Goal: Check status: Check status

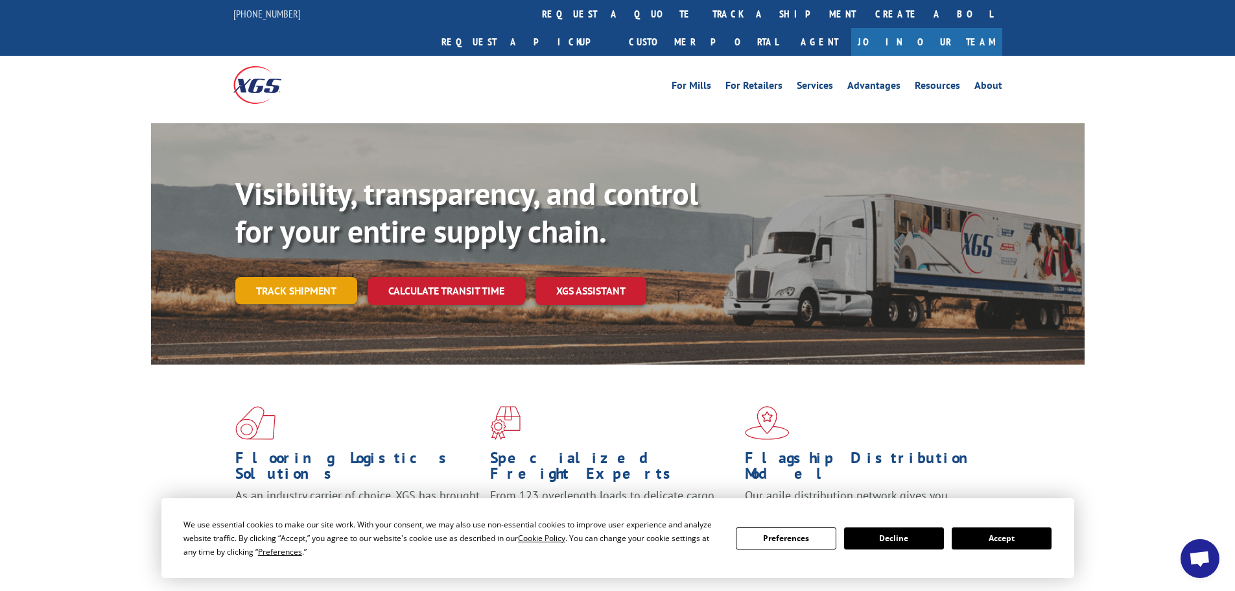
click at [326, 277] on link "Track shipment" at bounding box center [296, 290] width 122 height 27
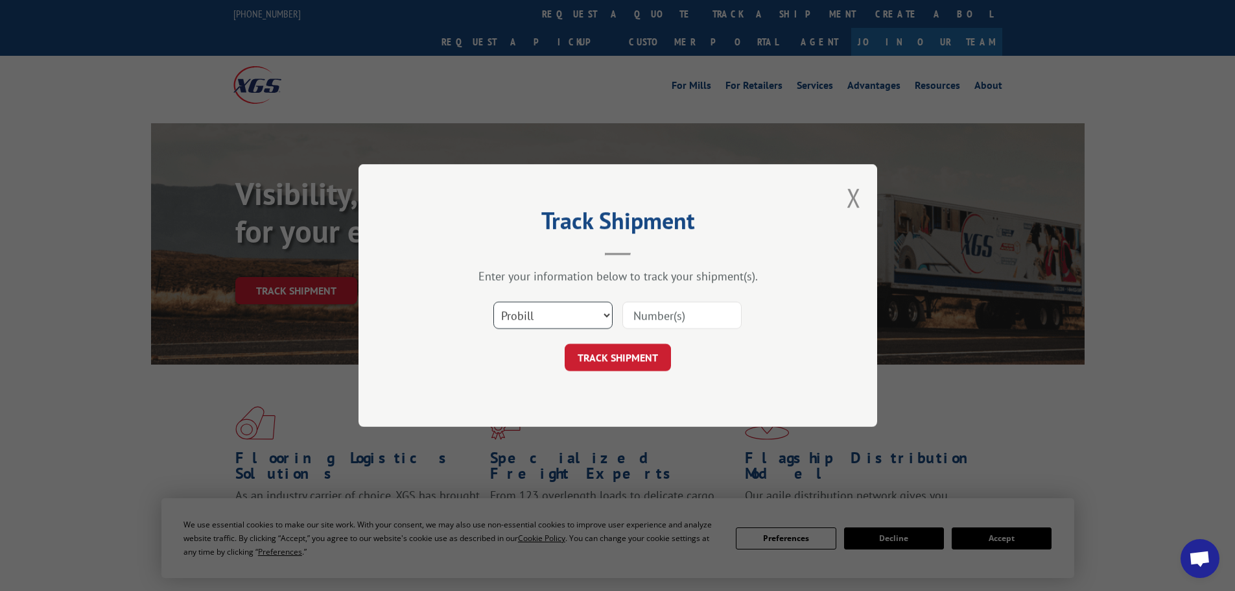
click at [602, 321] on select "Select category... Probill BOL PO" at bounding box center [552, 315] width 119 height 27
select select "bol"
click at [493, 302] on select "Select category... Probill BOL PO" at bounding box center [552, 315] width 119 height 27
click at [669, 314] on input at bounding box center [681, 315] width 119 height 27
paste input "5140820"
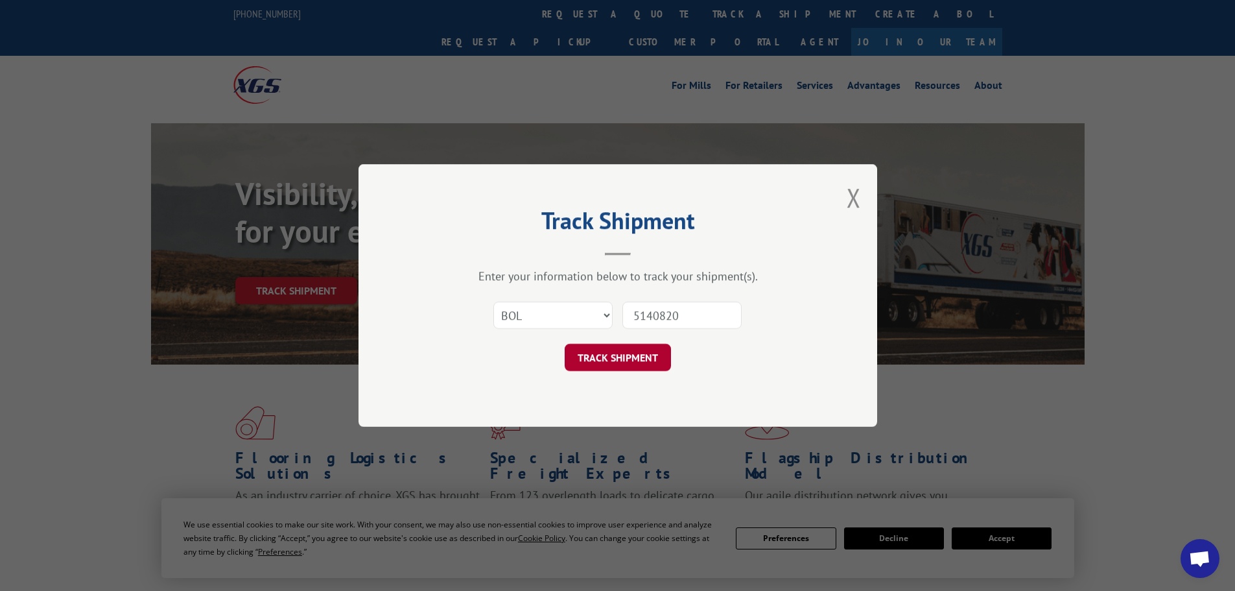
type input "5140820"
click at [647, 355] on button "TRACK SHIPMENT" at bounding box center [618, 357] width 106 height 27
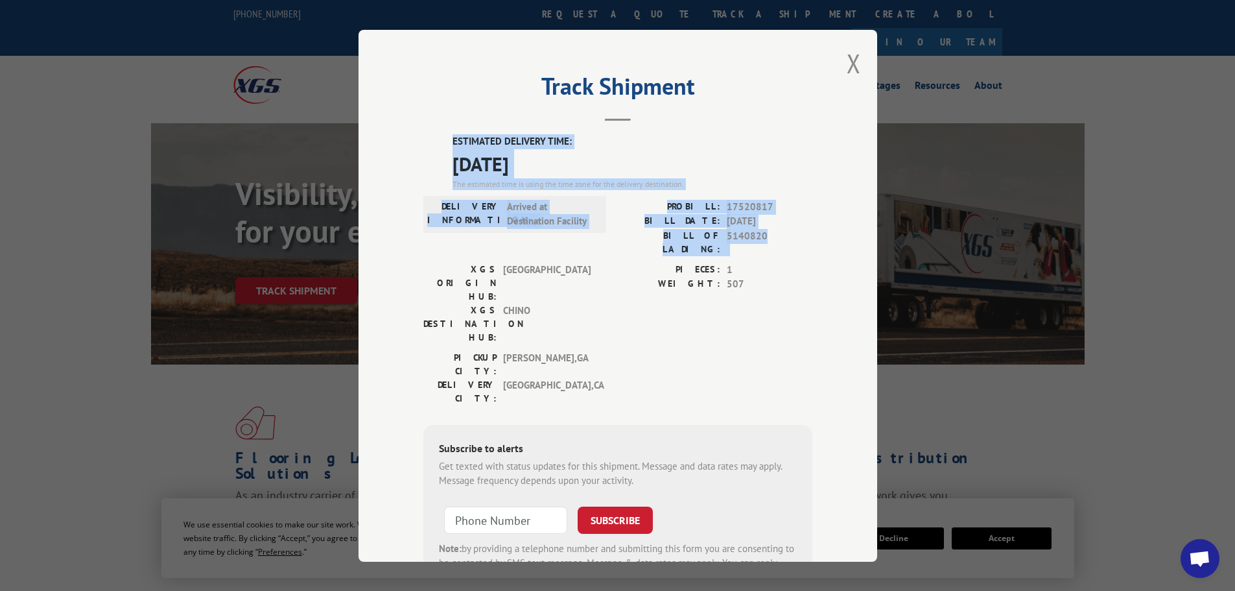
drag, startPoint x: 447, startPoint y: 138, endPoint x: 767, endPoint y: 242, distance: 336.1
click at [767, 242] on div "ESTIMATED DELIVERY TIME: [DATE] The estimated time is using the time zone for t…" at bounding box center [617, 367] width 389 height 466
copy div "ESTIMATED DELIVERY TIME: [DATE] The estimated time is using the time zone for t…"
